Goal: Obtain resource: Obtain resource

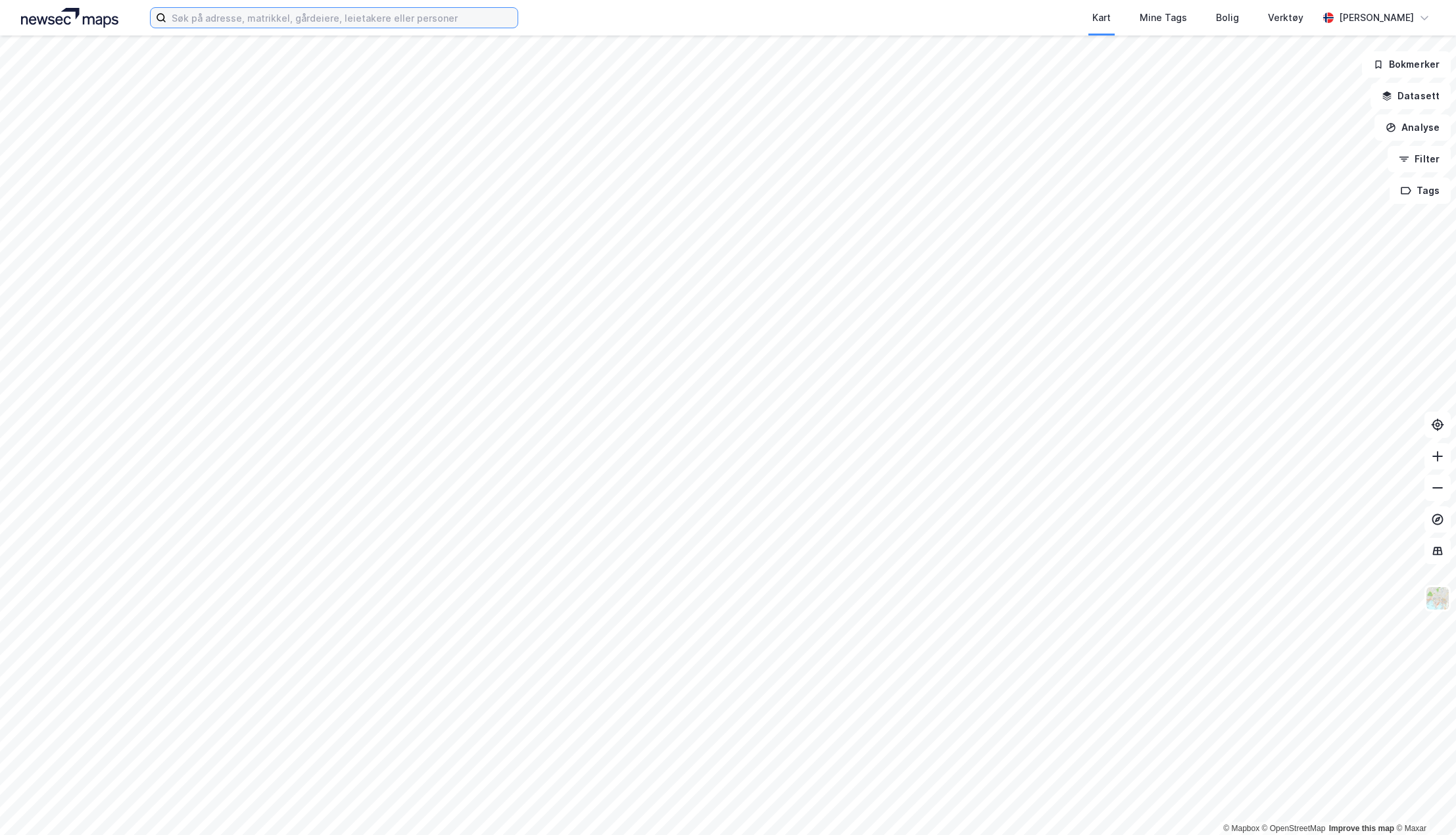
click at [263, 26] on input at bounding box center [341, 18] width 351 height 20
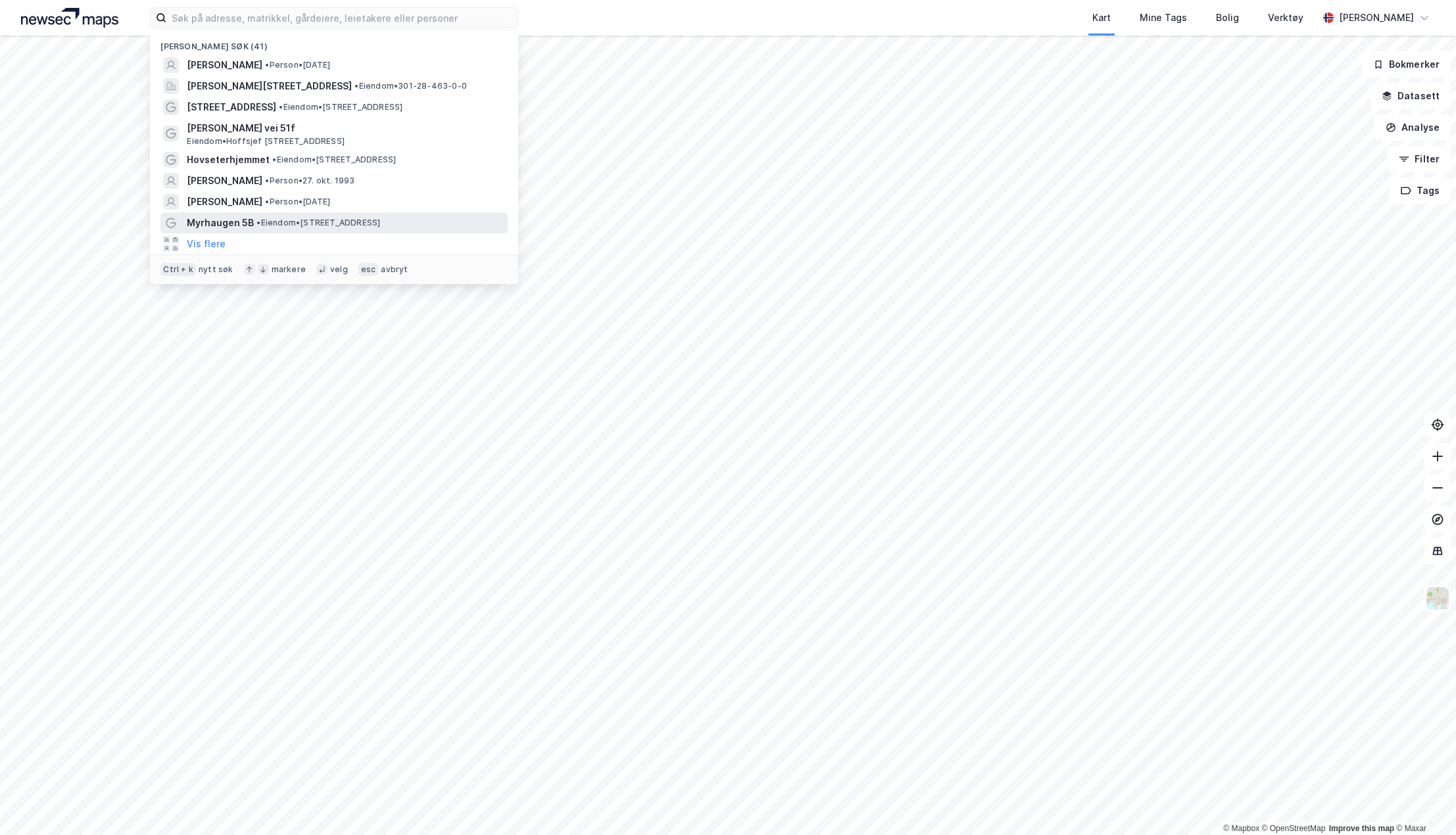
click at [307, 213] on div "Myrhaugen 5B • Eiendom • [STREET_ADDRESS]" at bounding box center [334, 223] width 347 height 21
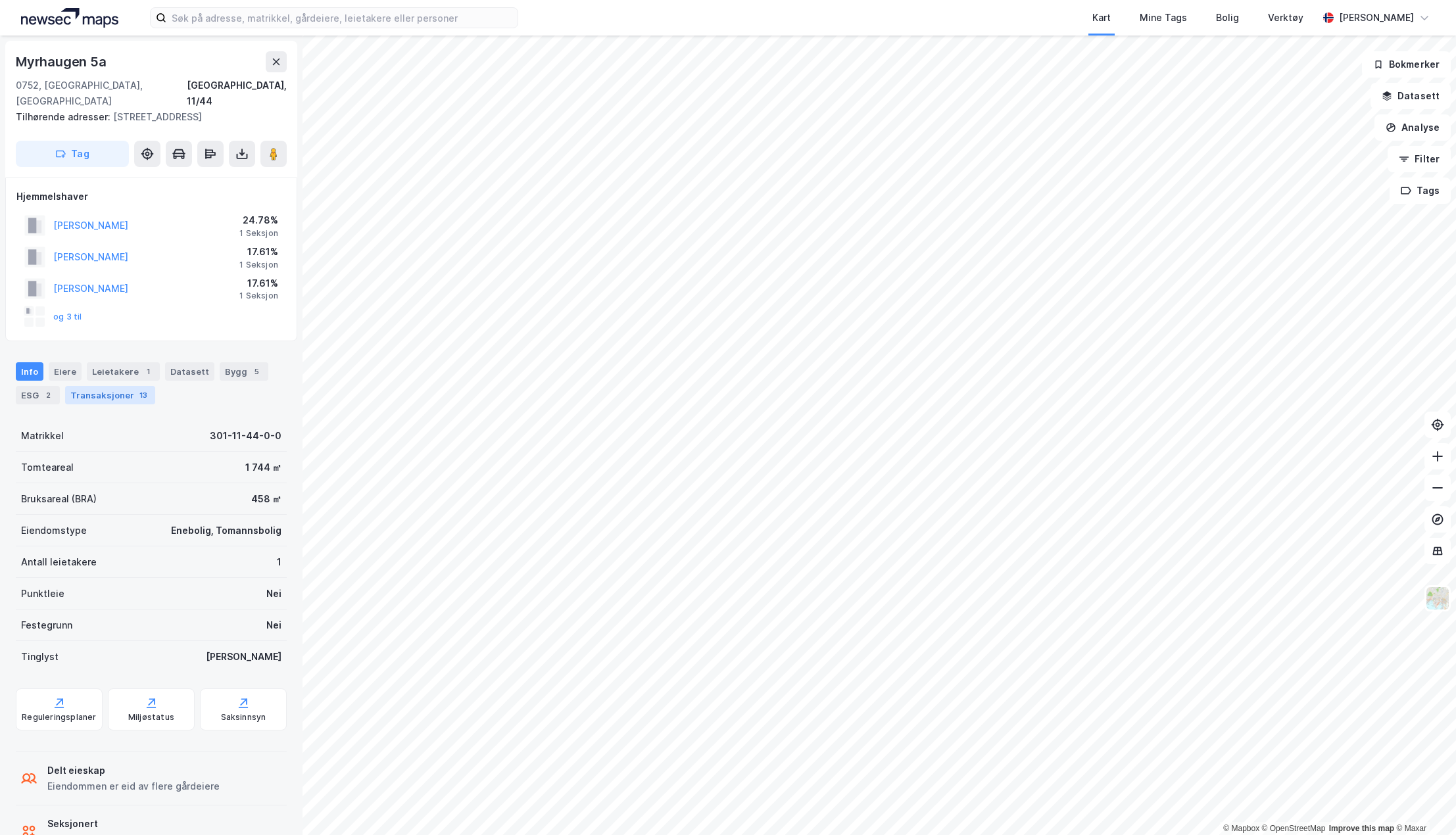
click at [94, 386] on div "Transaksjoner 13" at bounding box center [110, 395] width 90 height 19
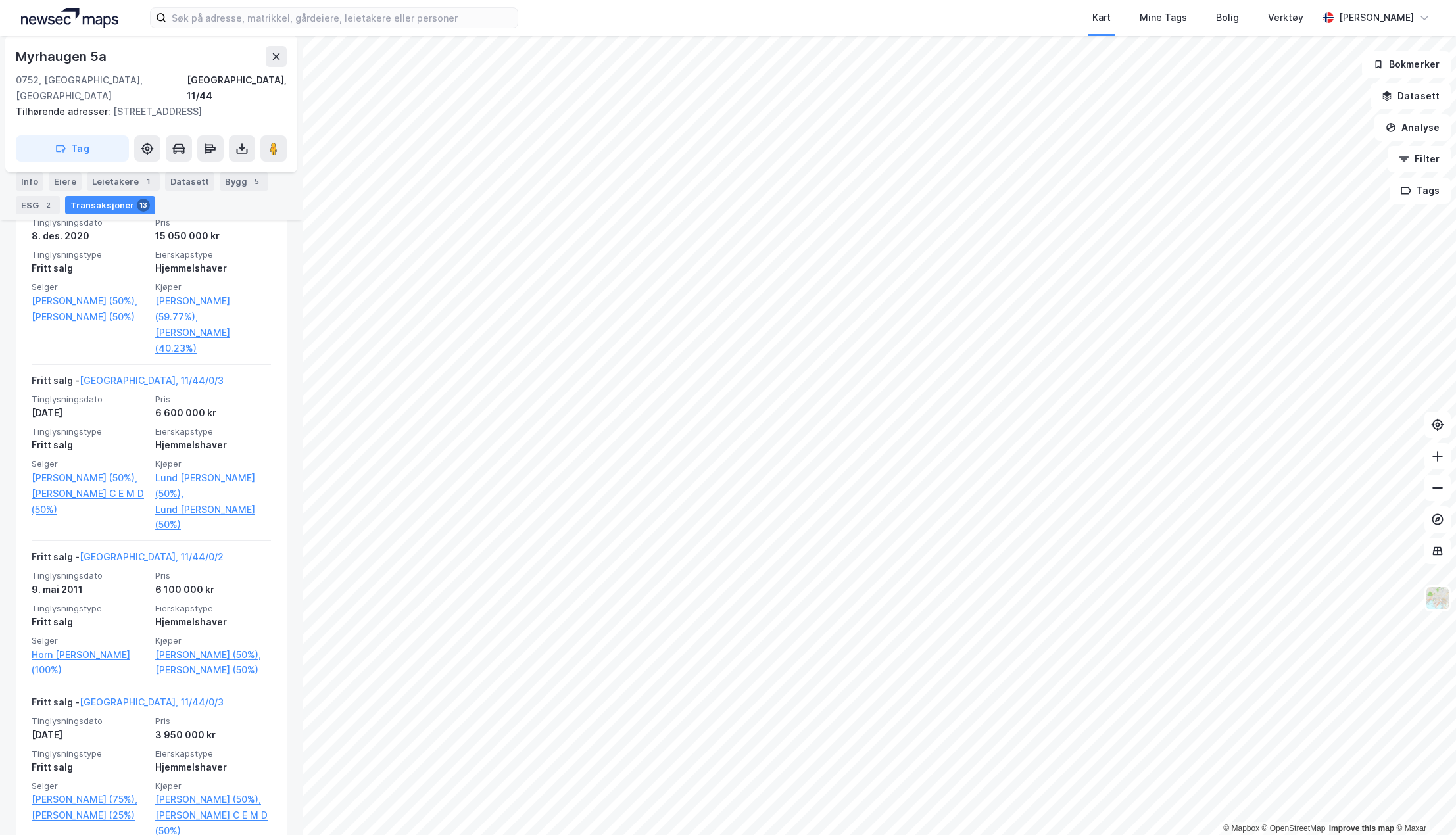
scroll to position [526, 0]
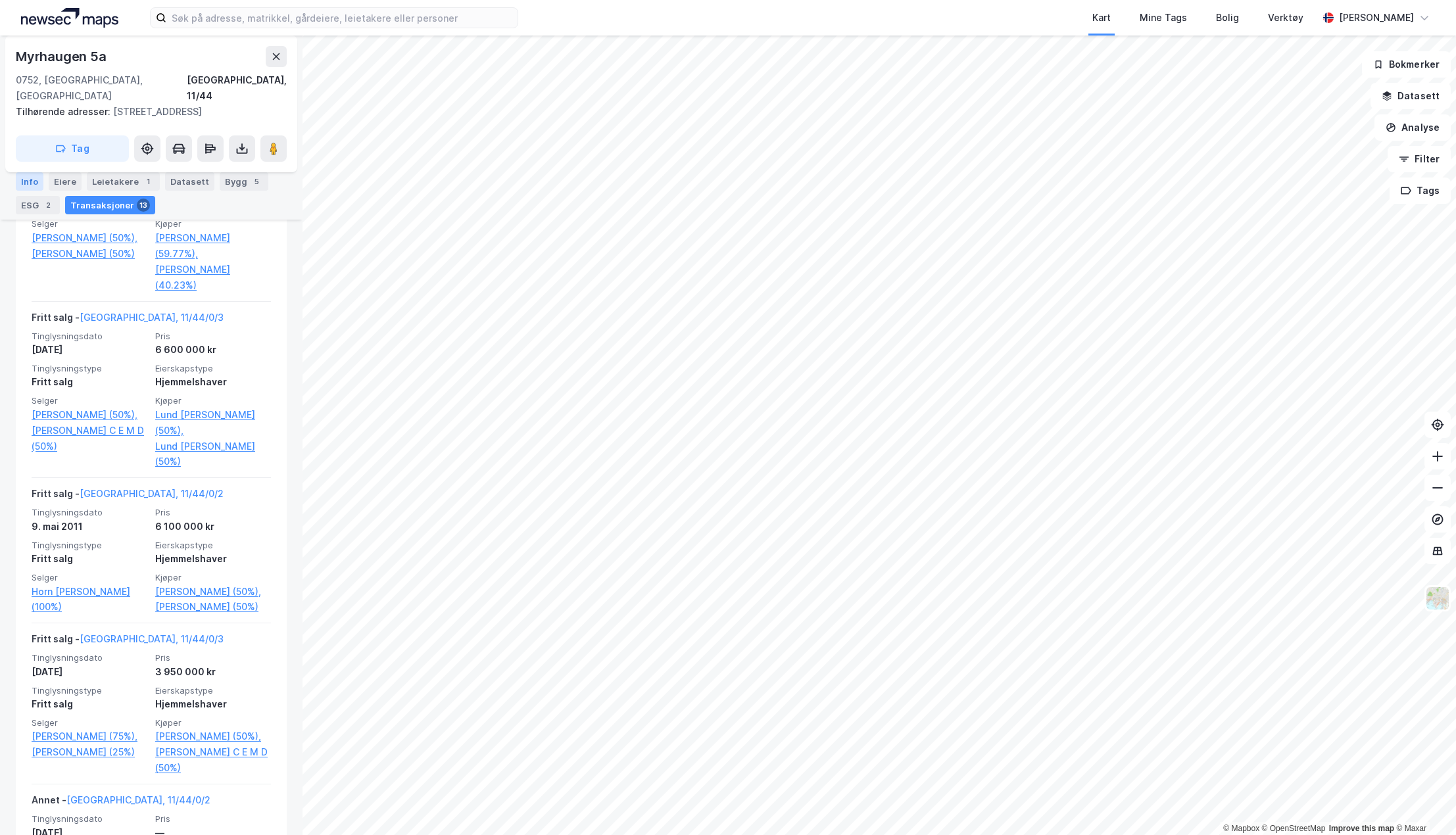
click at [39, 180] on div "Info" at bounding box center [29, 182] width 28 height 19
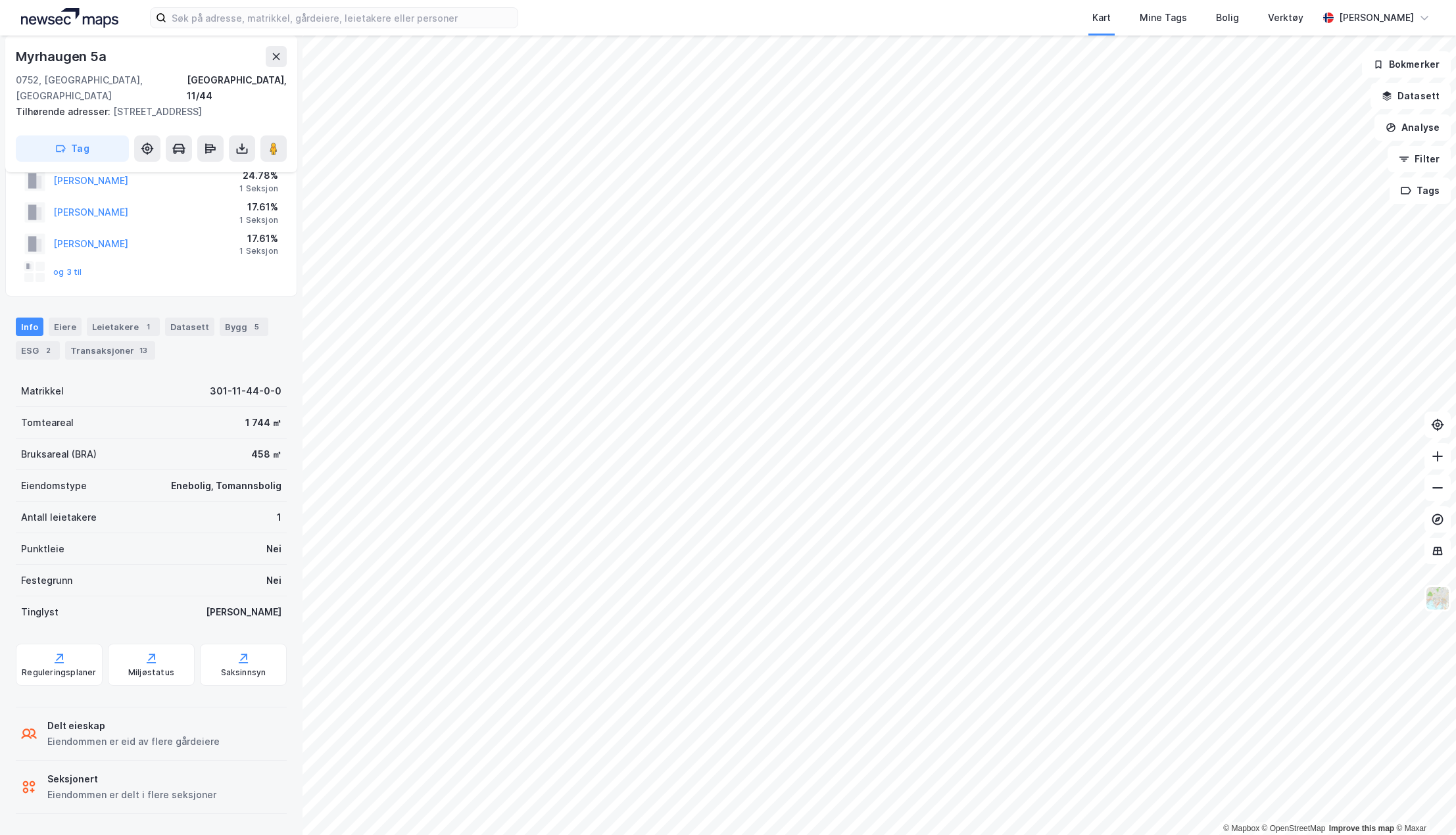
scroll to position [29, 0]
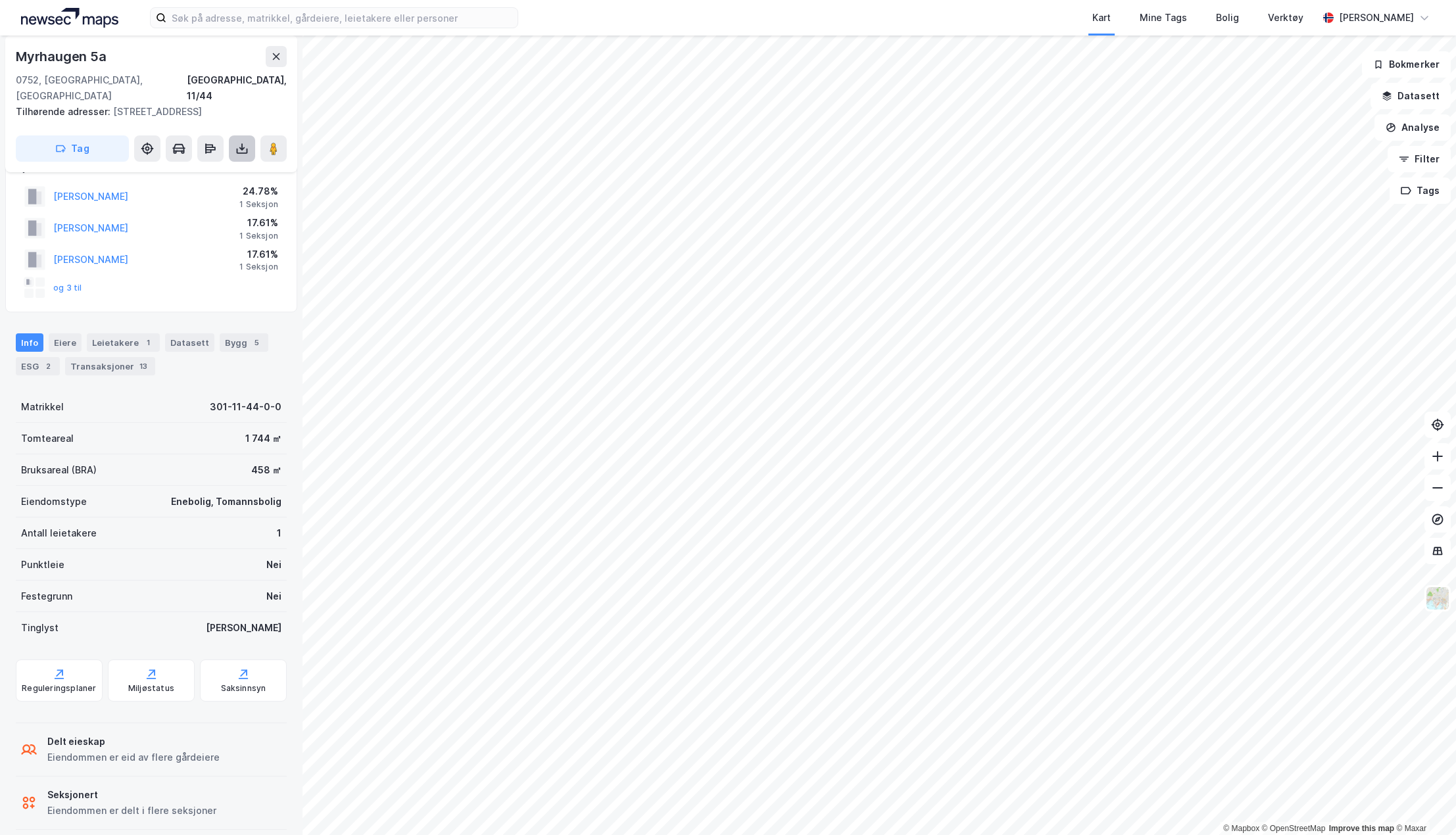
click at [247, 142] on icon at bounding box center [242, 148] width 13 height 13
click at [209, 170] on div "Last ned grunnbok" at bounding box center [177, 175] width 77 height 11
click at [171, 733] on div "Delt eieskap" at bounding box center [133, 741] width 173 height 16
click at [247, 683] on div "Saksinnsyn" at bounding box center [243, 680] width 87 height 42
click at [223, 494] on div "Enebolig, Tomannsbolig" at bounding box center [226, 502] width 110 height 16
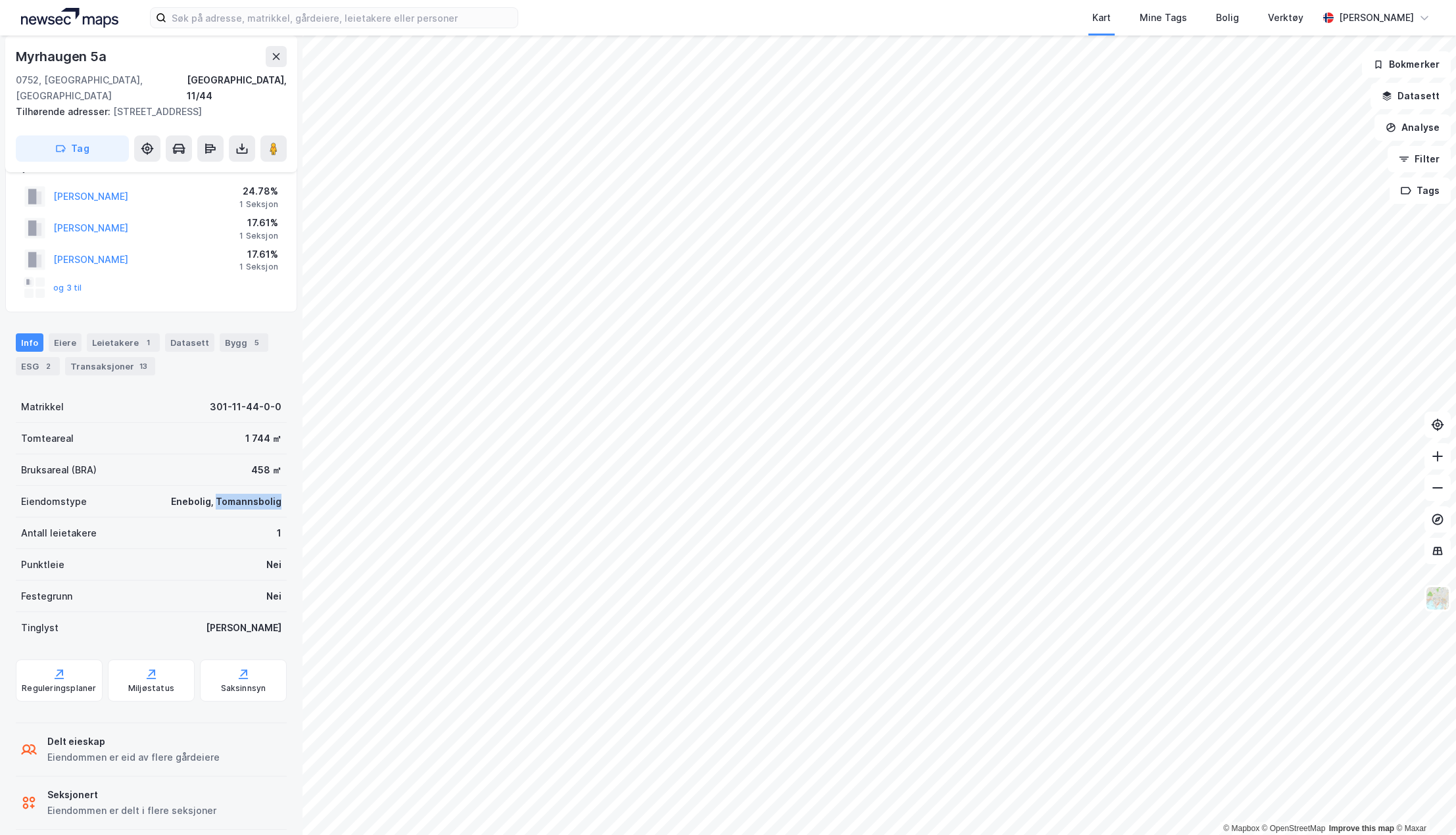
click at [223, 494] on div "Enebolig, Tomannsbolig" at bounding box center [226, 502] width 110 height 16
click at [114, 333] on div "Leietakere 1" at bounding box center [123, 343] width 73 height 19
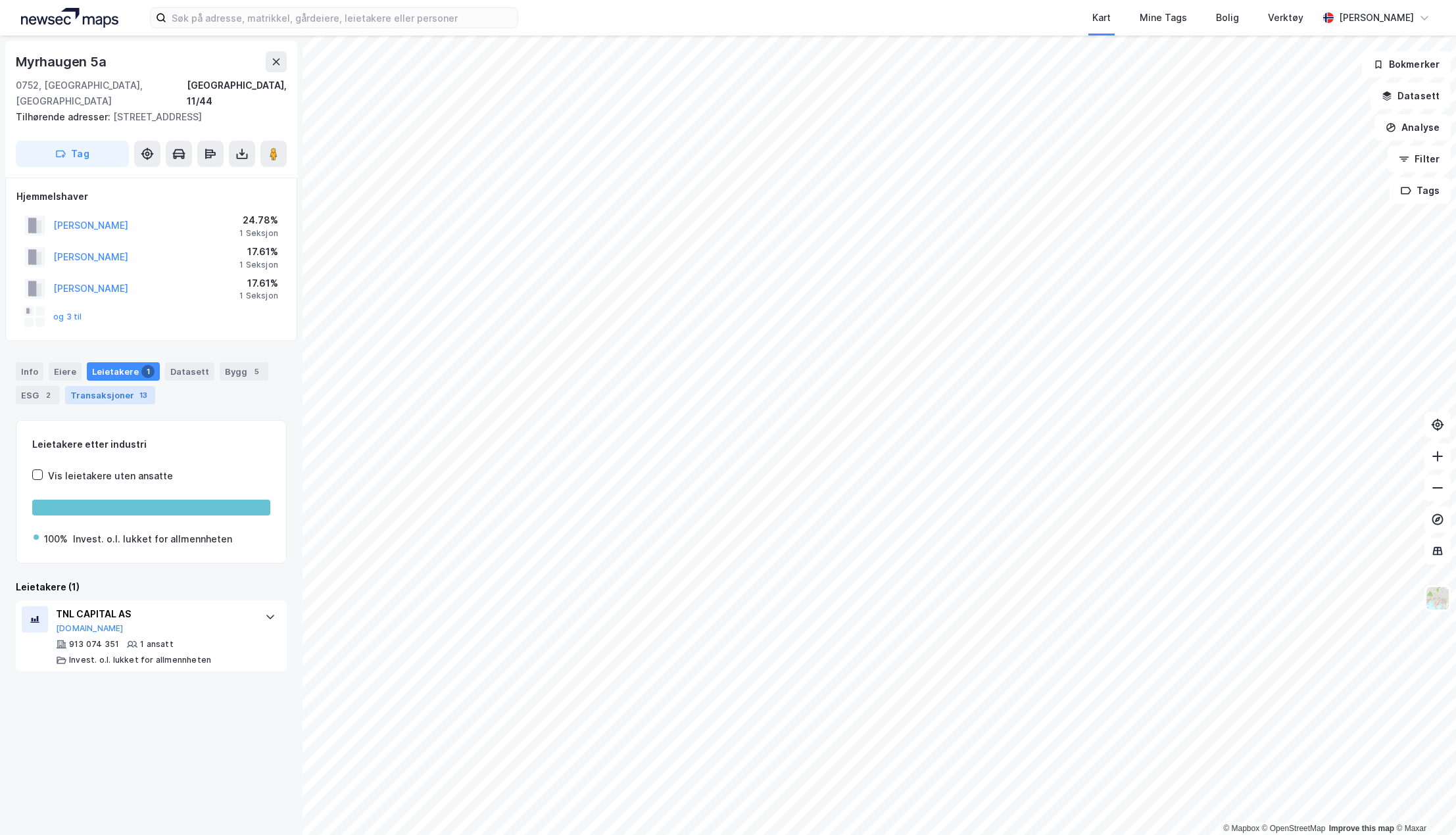
click at [131, 386] on div "Transaksjoner 13" at bounding box center [110, 395] width 90 height 19
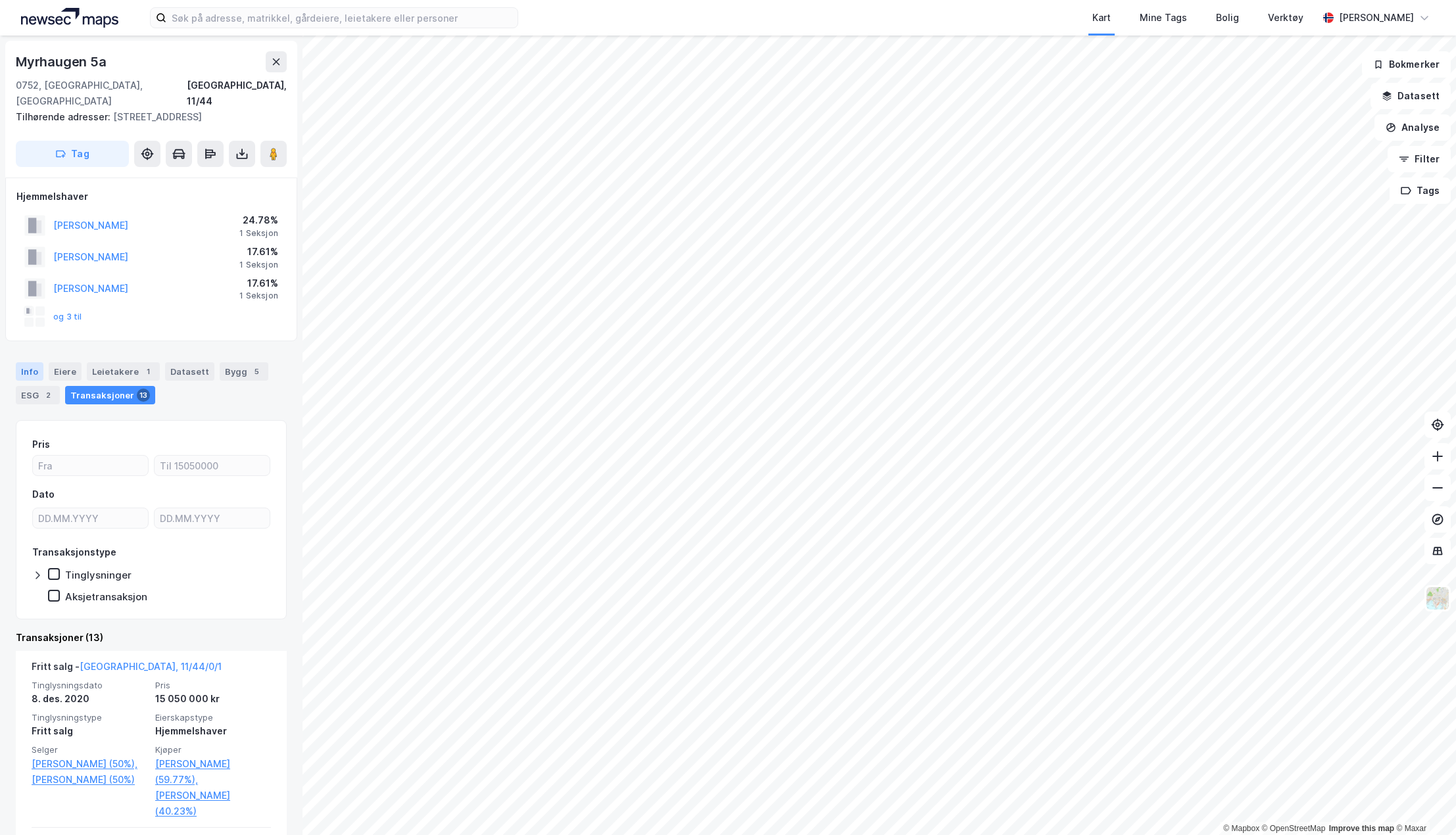
click at [36, 362] on div "Info" at bounding box center [29, 371] width 28 height 19
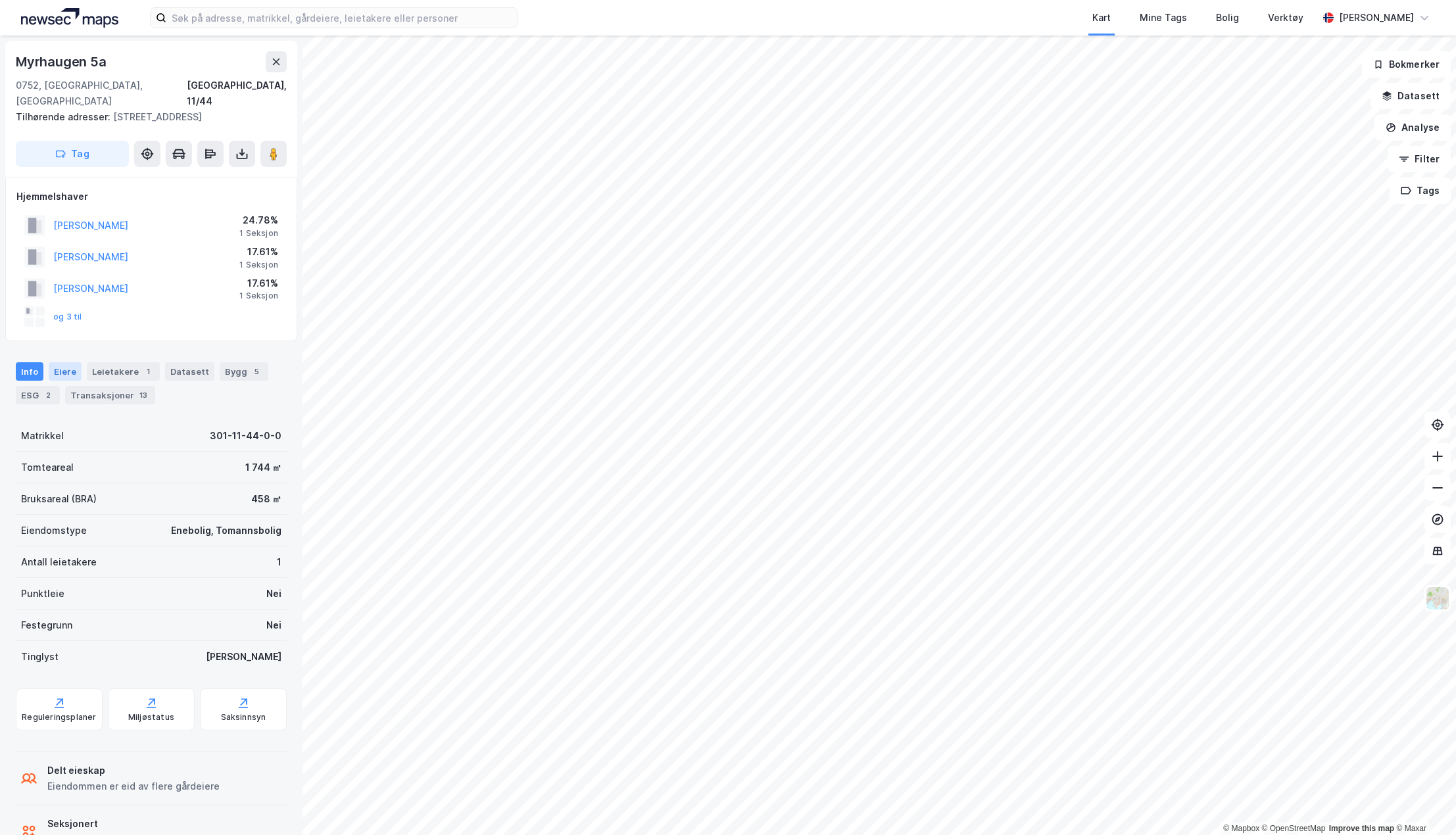
click at [68, 362] on div "Eiere" at bounding box center [65, 371] width 33 height 19
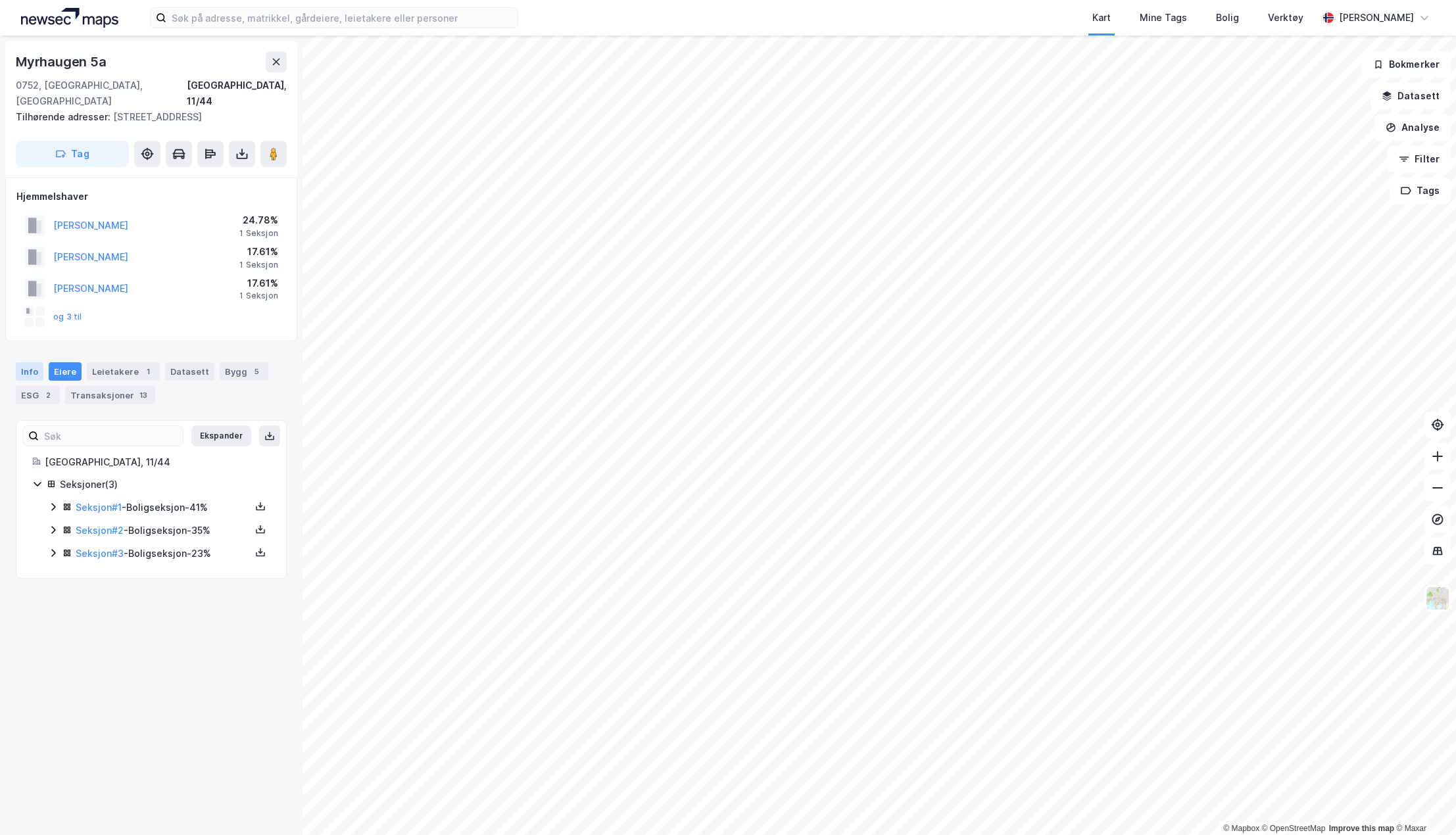
click at [32, 362] on div "Info" at bounding box center [29, 371] width 28 height 19
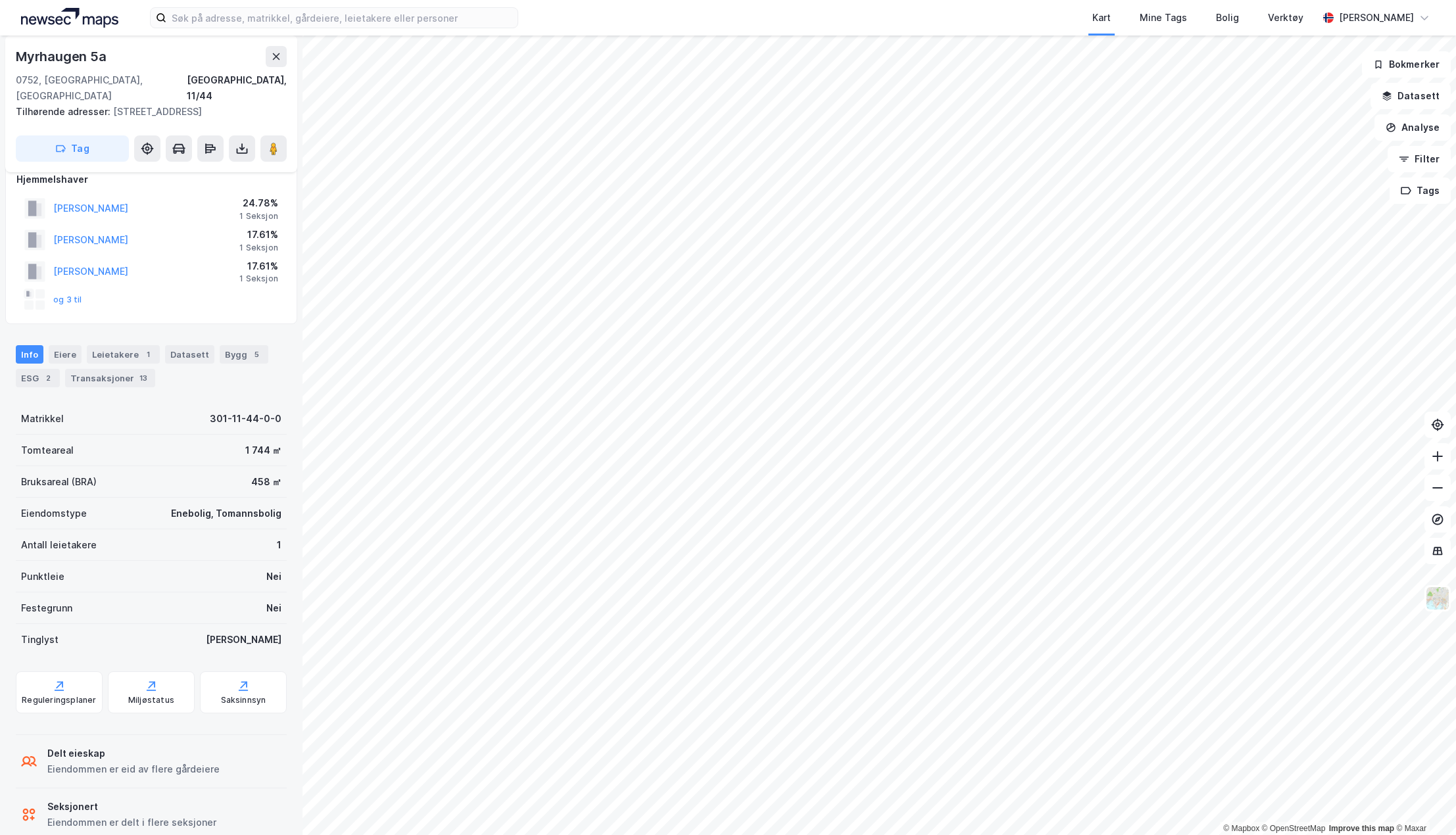
scroll to position [29, 0]
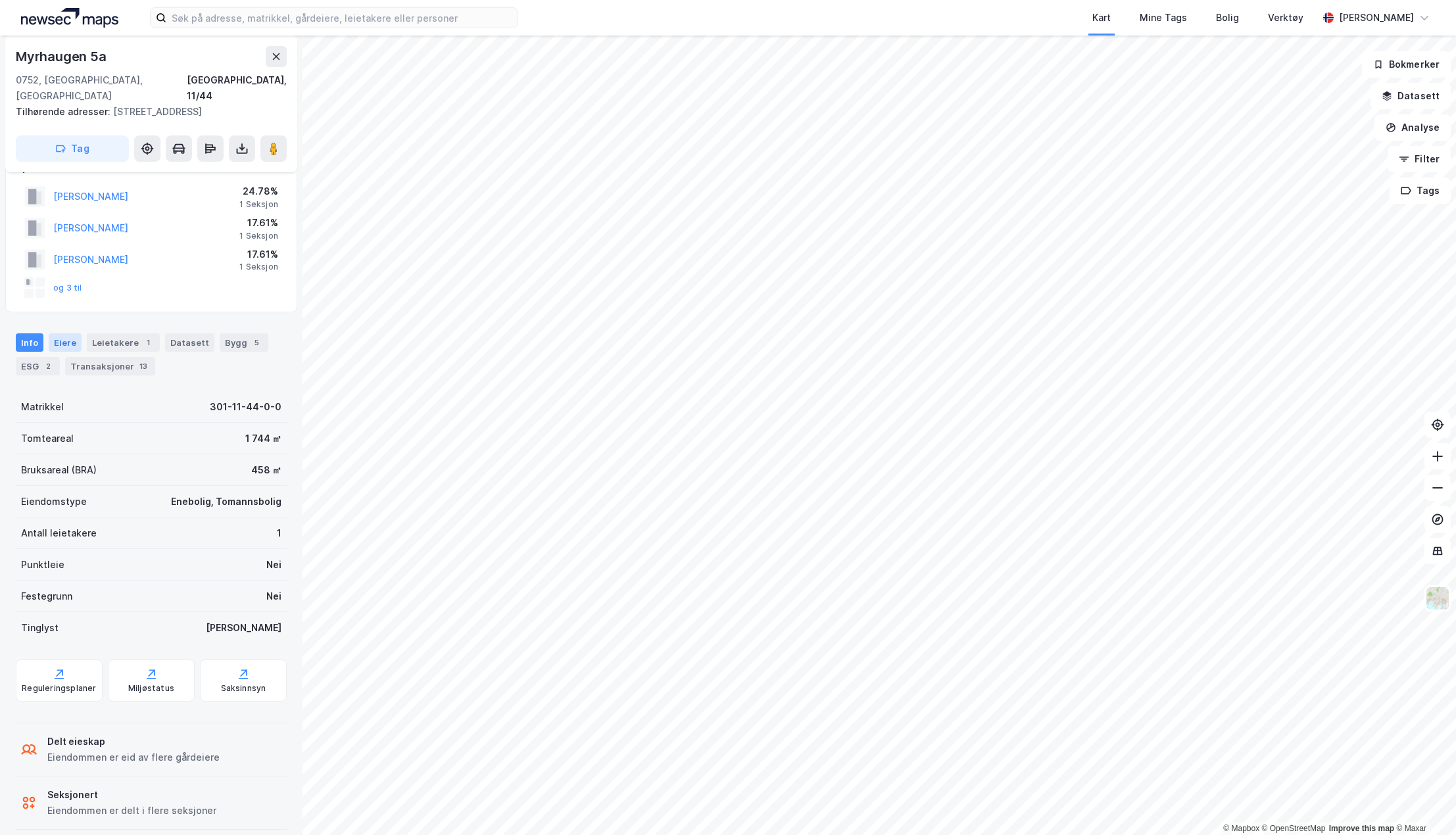
click at [60, 333] on div "Eiere" at bounding box center [65, 343] width 33 height 19
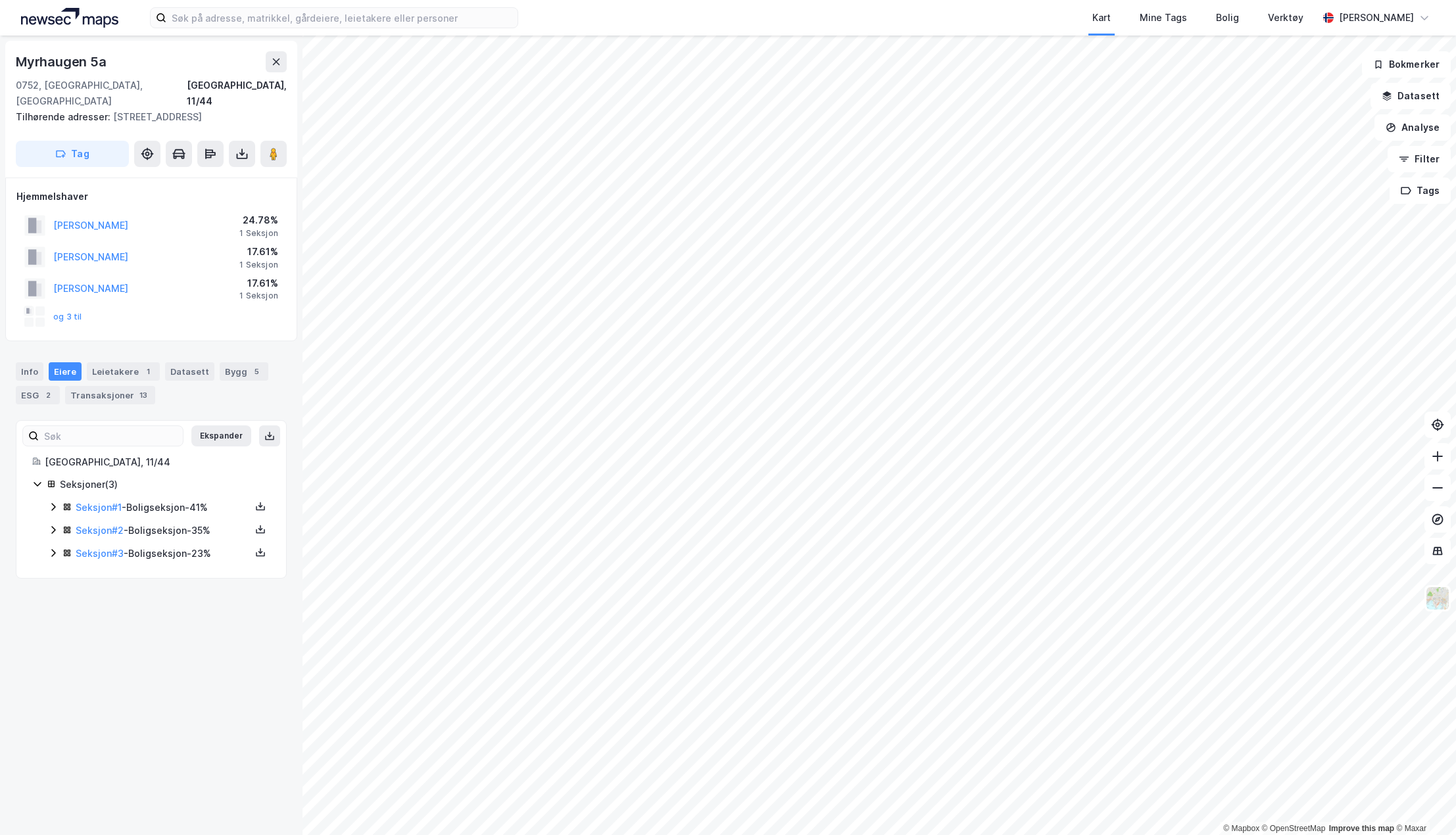
click at [49, 524] on icon at bounding box center [53, 529] width 11 height 11
click at [256, 524] on icon at bounding box center [261, 529] width 11 height 11
click at [185, 482] on div "Grunnbok" at bounding box center [181, 490] width 44 height 16
